Goal: Navigation & Orientation: Find specific page/section

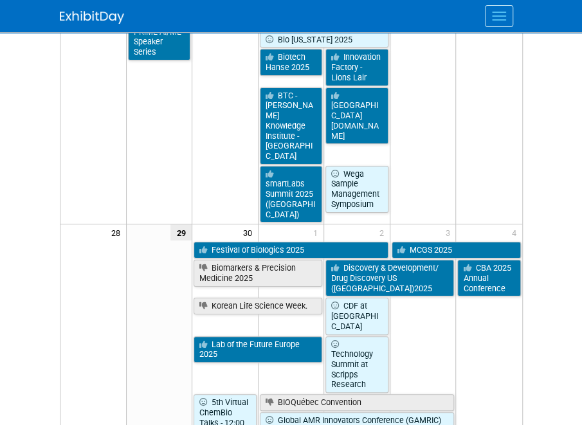
scroll to position [1630, 0]
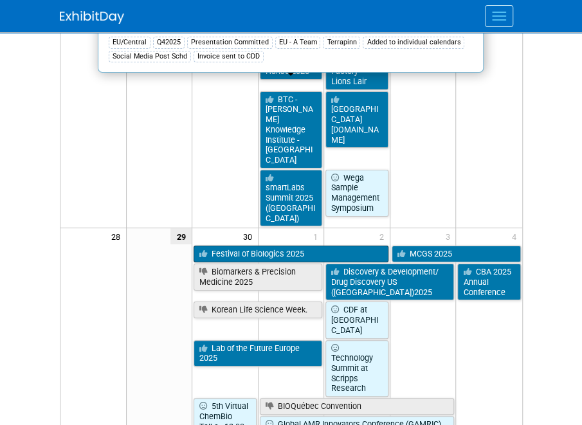
click at [313, 246] on link "Festival of Biologics 2025" at bounding box center [290, 254] width 195 height 17
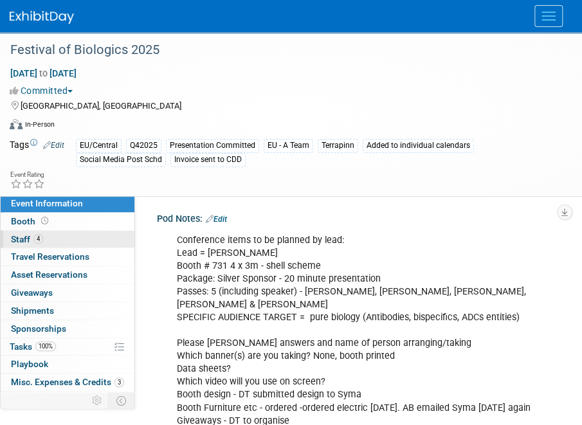
click at [21, 238] on span "Staff 4" at bounding box center [27, 239] width 32 height 10
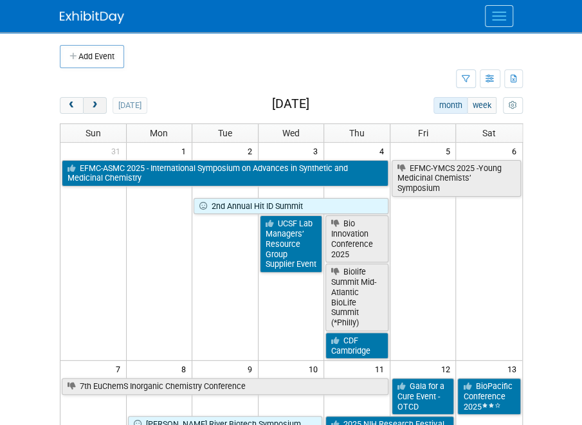
click at [95, 109] on span "next" at bounding box center [95, 106] width 10 height 8
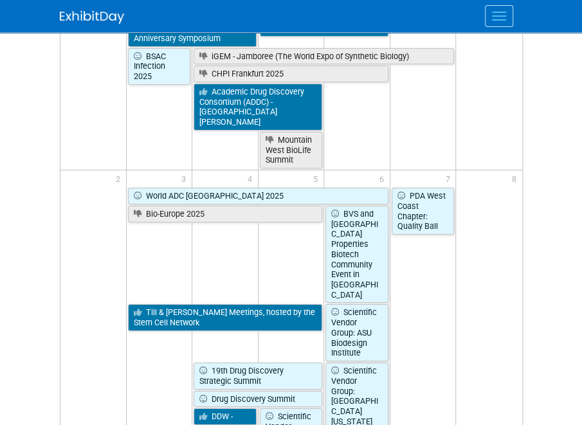
scroll to position [1501, 0]
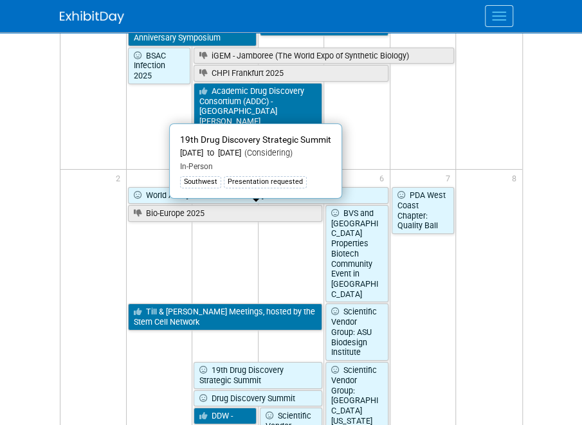
drag, startPoint x: 510, startPoint y: 219, endPoint x: 510, endPoint y: 303, distance: 84.9
click at [510, 303] on td at bounding box center [489, 344] width 66 height 317
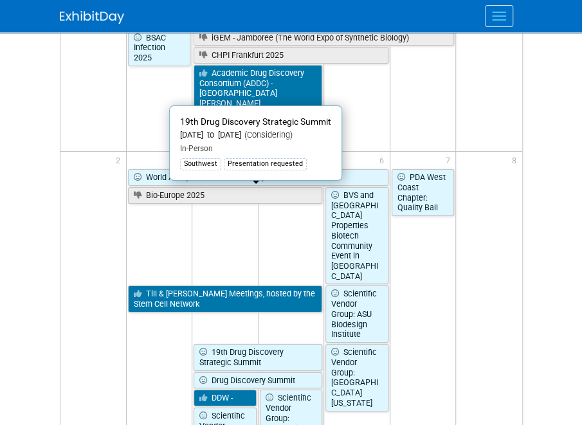
scroll to position [1540, 0]
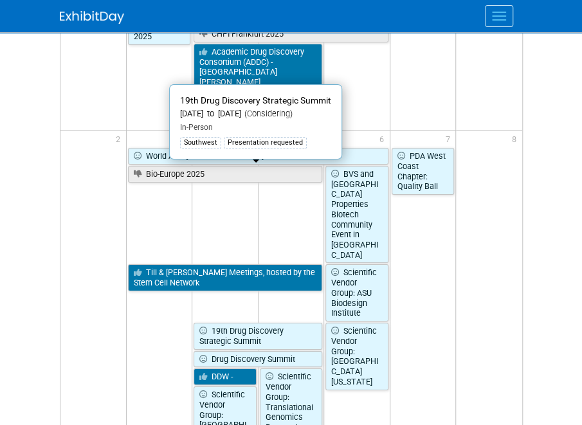
click at [424, 202] on td "PDA West Coast Chapter: Quality Ball" at bounding box center [423, 305] width 66 height 317
click at [129, 321] on td at bounding box center [159, 392] width 66 height 142
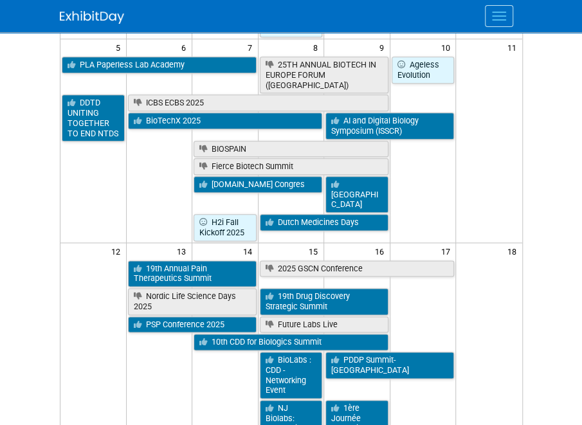
scroll to position [0, 0]
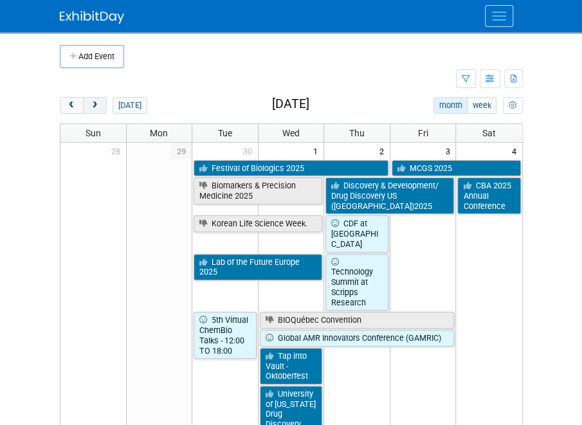
click at [94, 105] on span "next" at bounding box center [95, 106] width 10 height 8
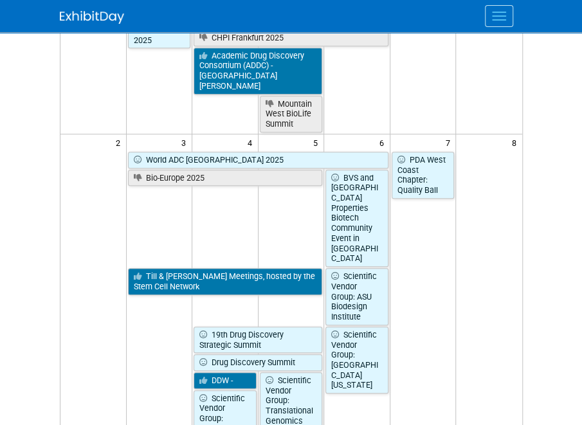
scroll to position [223, 0]
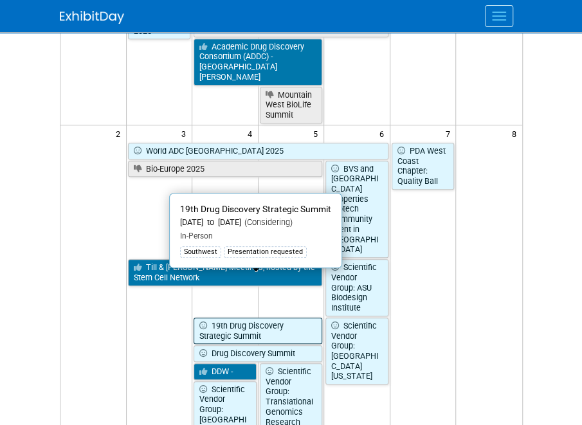
click at [272, 318] on link "19th Drug Discovery Strategic Summit" at bounding box center [257, 331] width 129 height 26
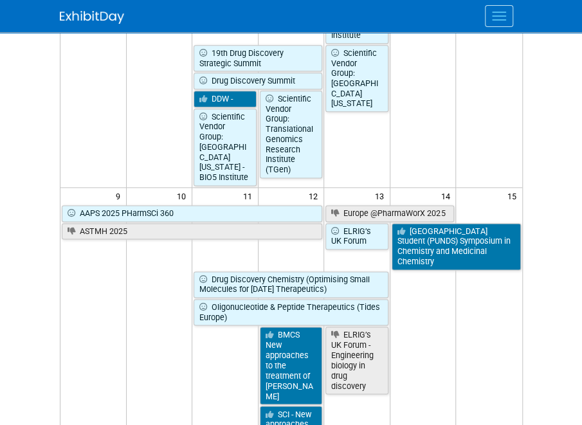
scroll to position [498, 0]
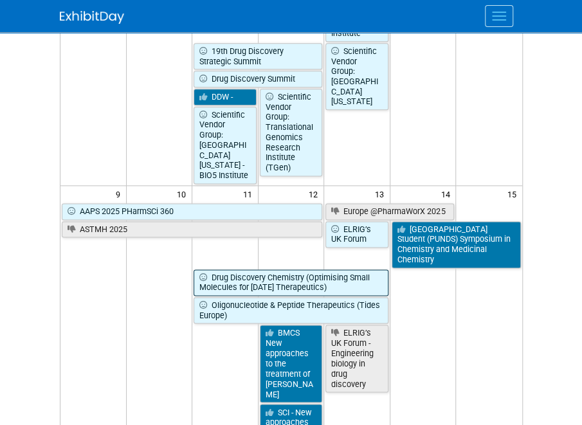
click at [338, 269] on link "Drug Discovery Chemistry (Optimising Small Molecules for [DATE] Therapeutics)" at bounding box center [290, 282] width 195 height 26
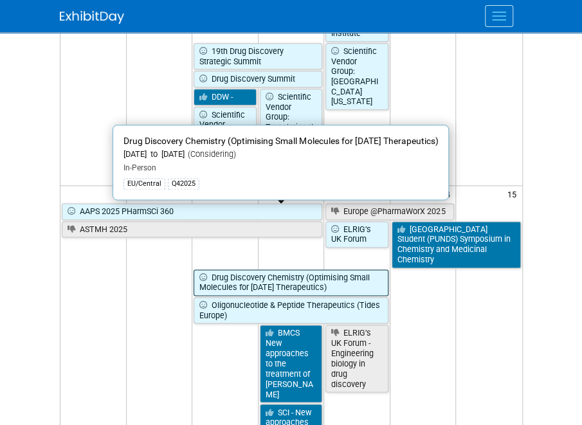
click at [340, 269] on link "Drug Discovery Chemistry (Optimising Small Molecules for [DATE] Therapeutics)" at bounding box center [290, 282] width 195 height 26
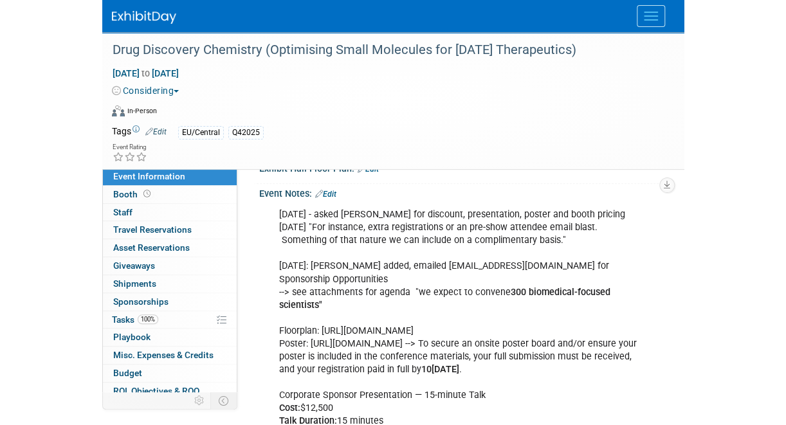
scroll to position [271, 0]
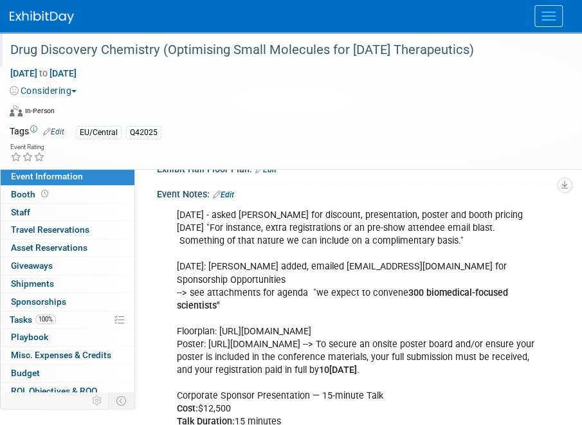
click at [315, 51] on div "Drug Discovery Chemistry (Optimising Small Molecules for [DATE] Therapeutics)" at bounding box center [281, 50] width 550 height 23
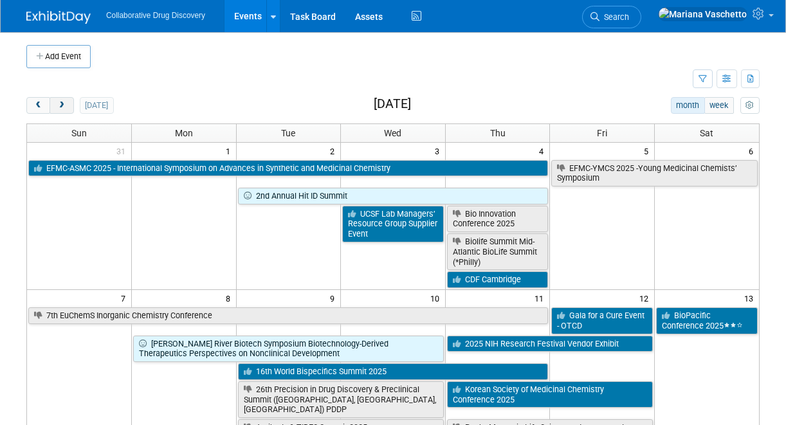
click at [64, 102] on span "next" at bounding box center [62, 106] width 10 height 8
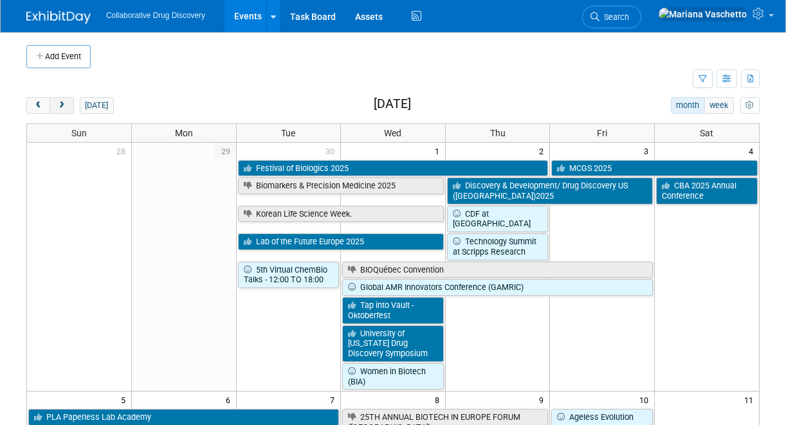
click at [63, 102] on span "next" at bounding box center [62, 106] width 10 height 8
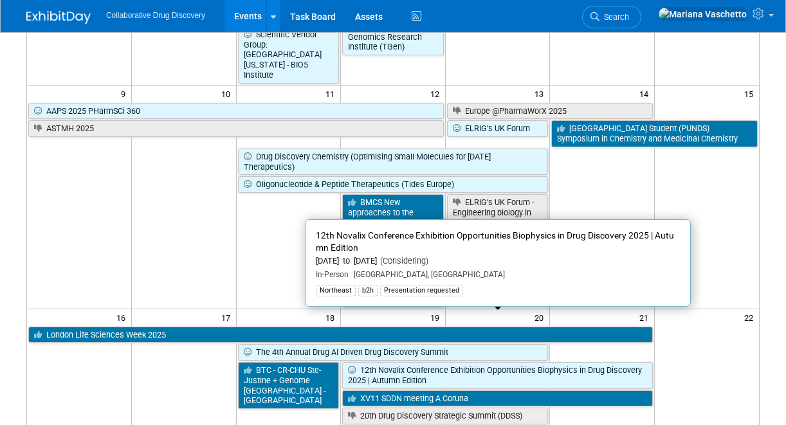
scroll to position [457, 0]
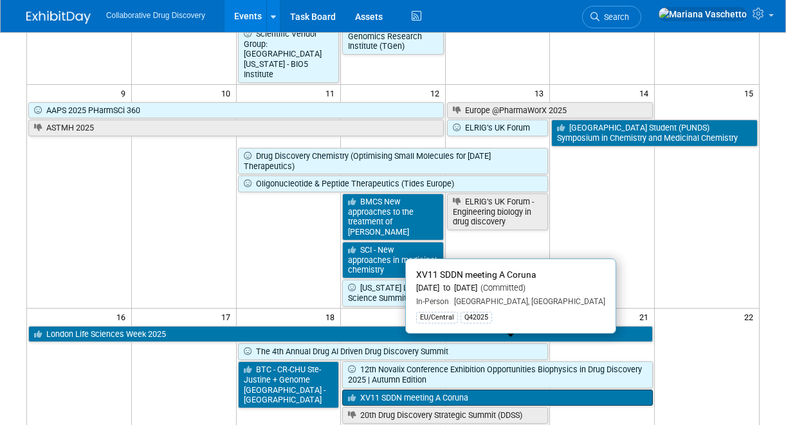
click at [496, 390] on link "XV11 SDDN meeting A Coruna" at bounding box center [497, 398] width 310 height 17
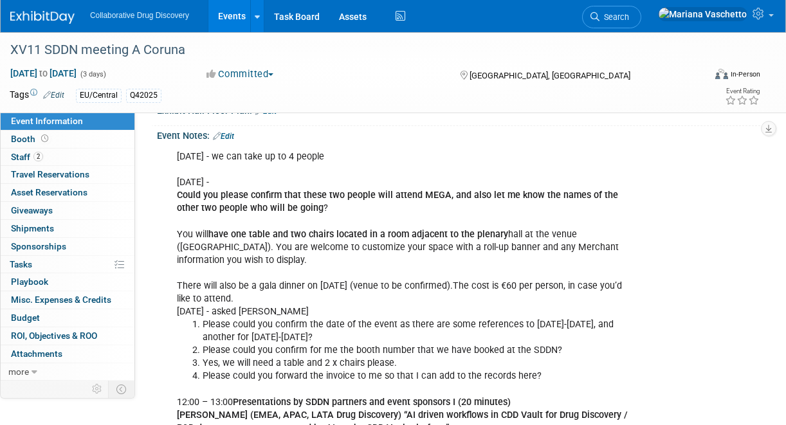
scroll to position [271, 0]
